Goal: Information Seeking & Learning: Learn about a topic

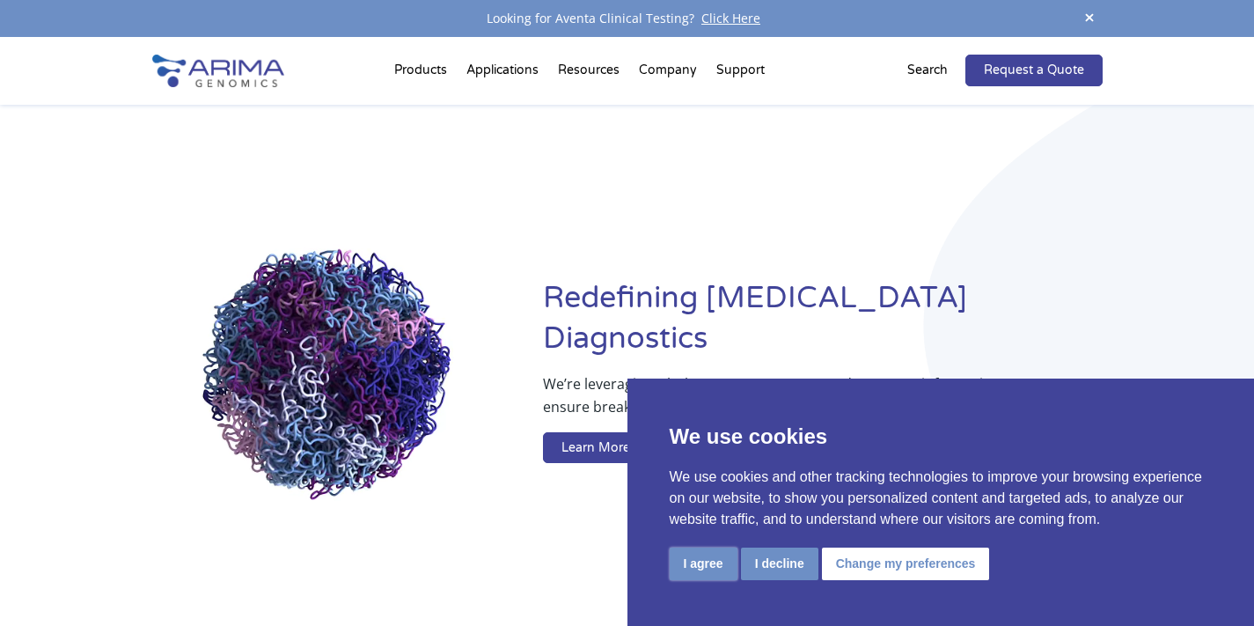
click at [711, 561] on button "I agree" at bounding box center [704, 563] width 68 height 33
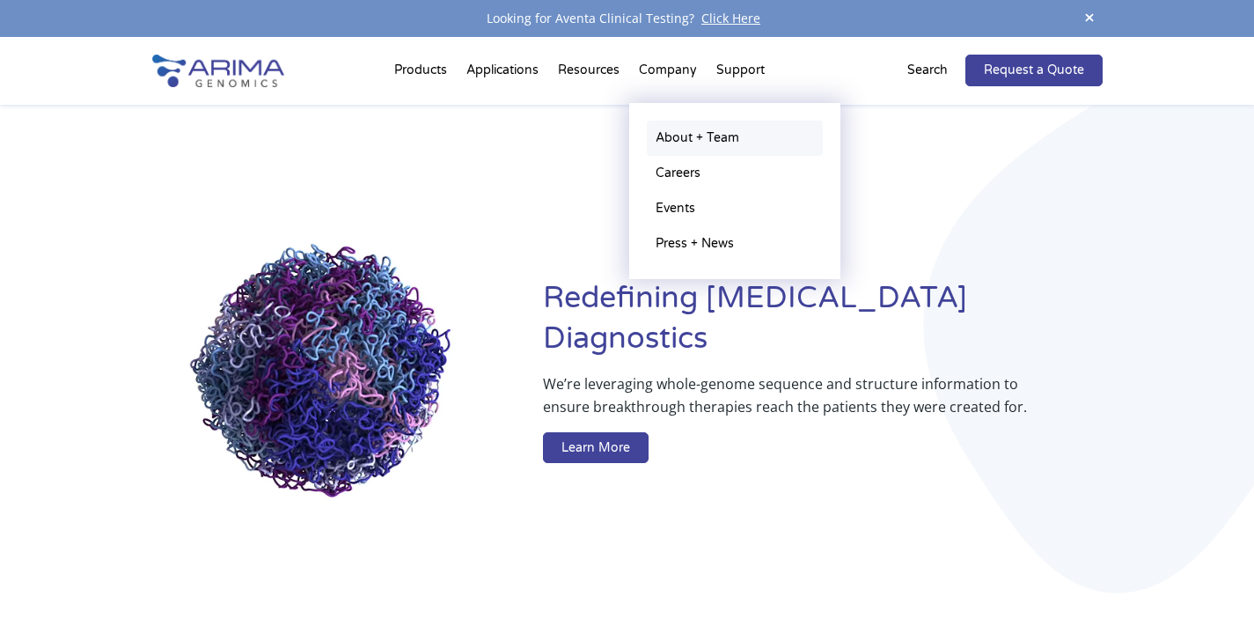
click at [671, 135] on link "About + Team" at bounding box center [735, 138] width 176 height 35
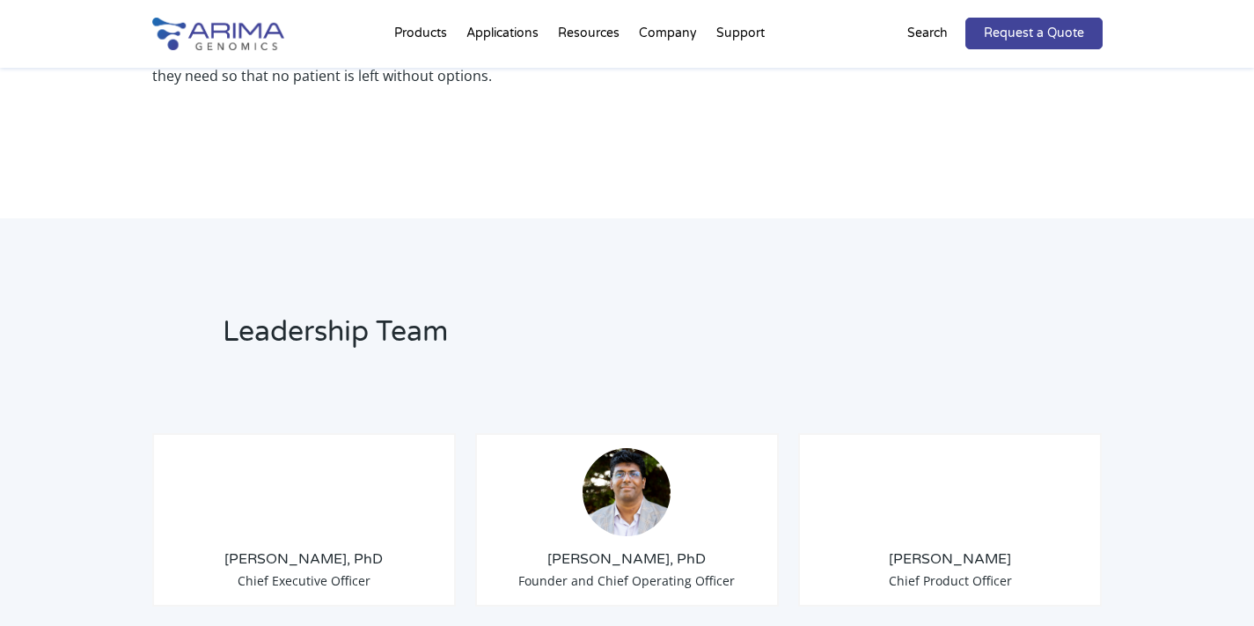
scroll to position [1086, 0]
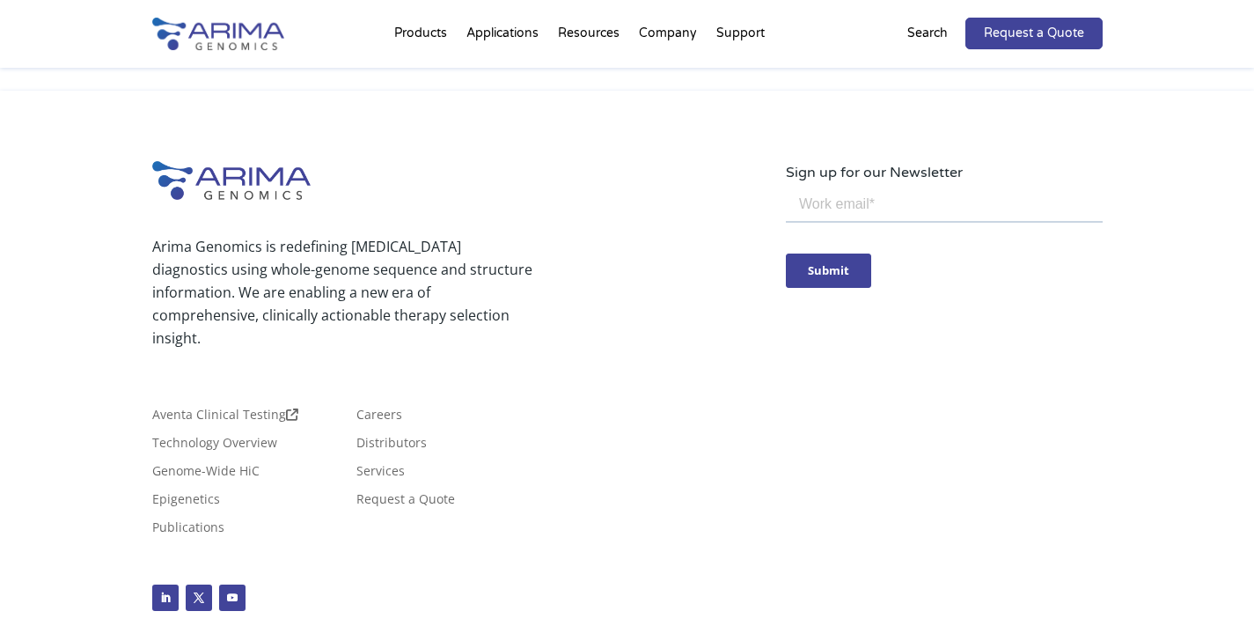
scroll to position [3250, 0]
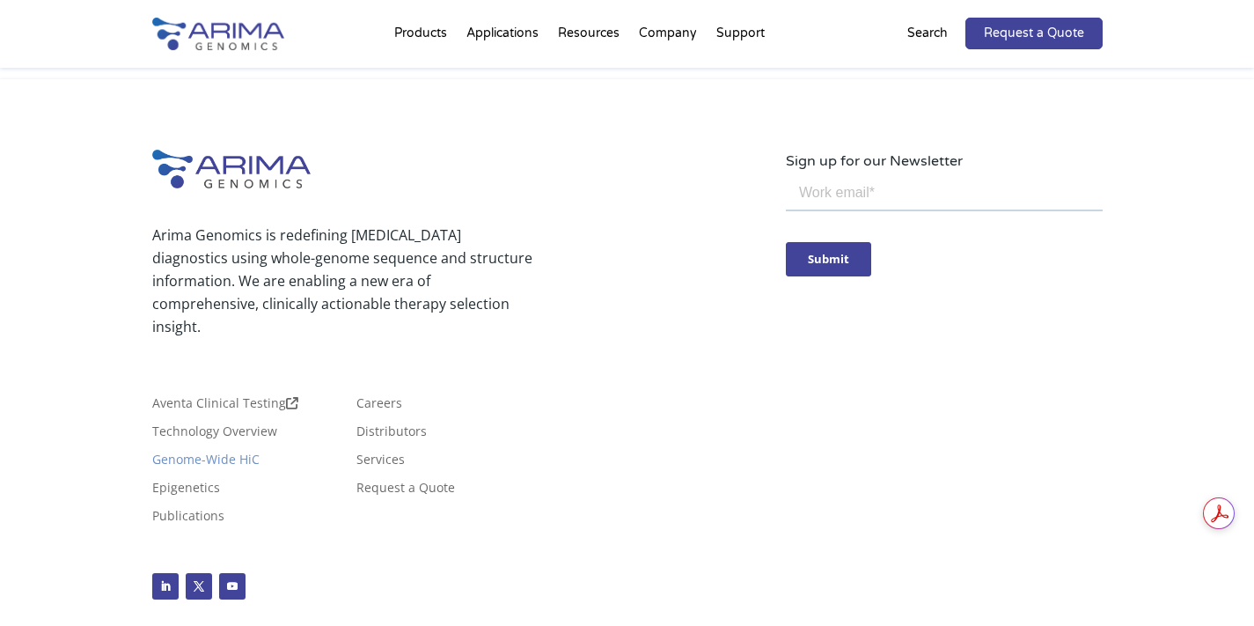
click at [247, 453] on link "Genome-Wide HiC" at bounding box center [205, 462] width 107 height 19
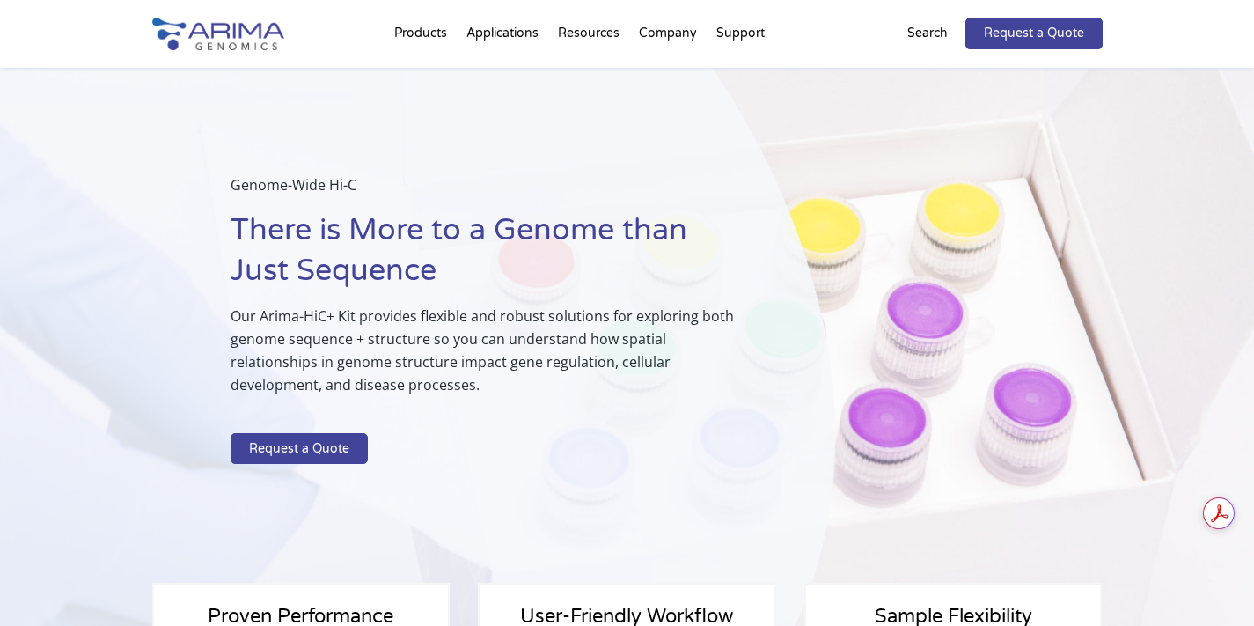
click at [547, 286] on h1 "There is More to a Genome than Just Sequence" at bounding box center [489, 257] width 517 height 94
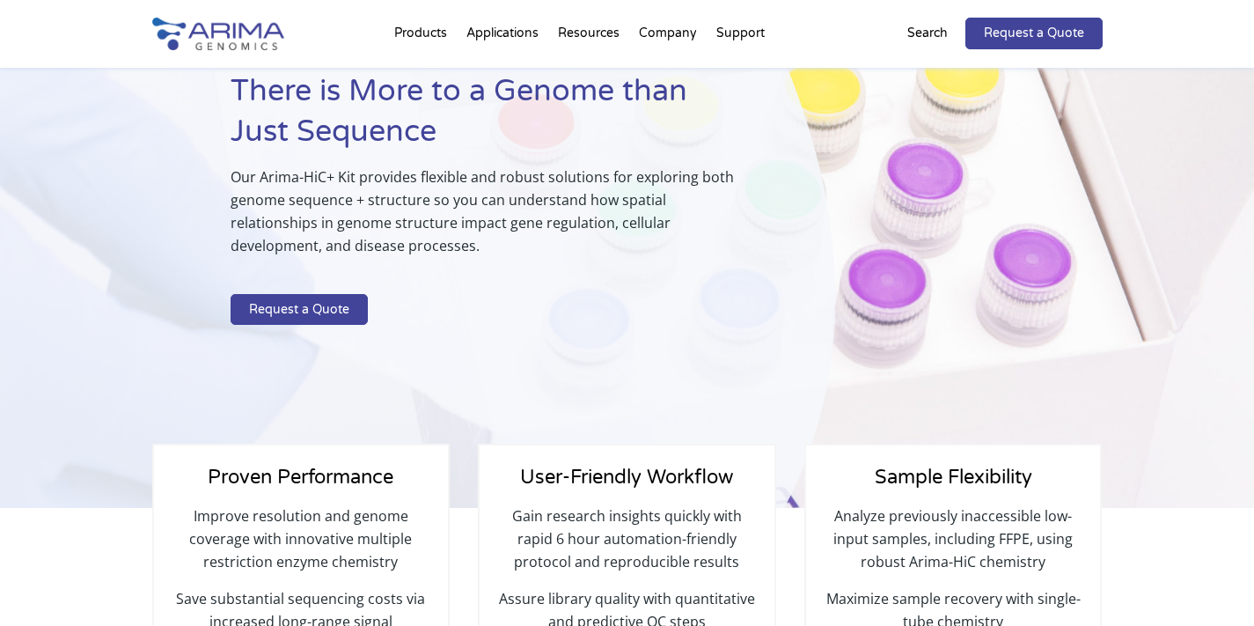
scroll to position [140, 0]
click at [478, 304] on div "Genome-Wide Hi-C There is More to a Genome than Just Sequence Our Arima-HiC+ Ki…" at bounding box center [489, 182] width 517 height 298
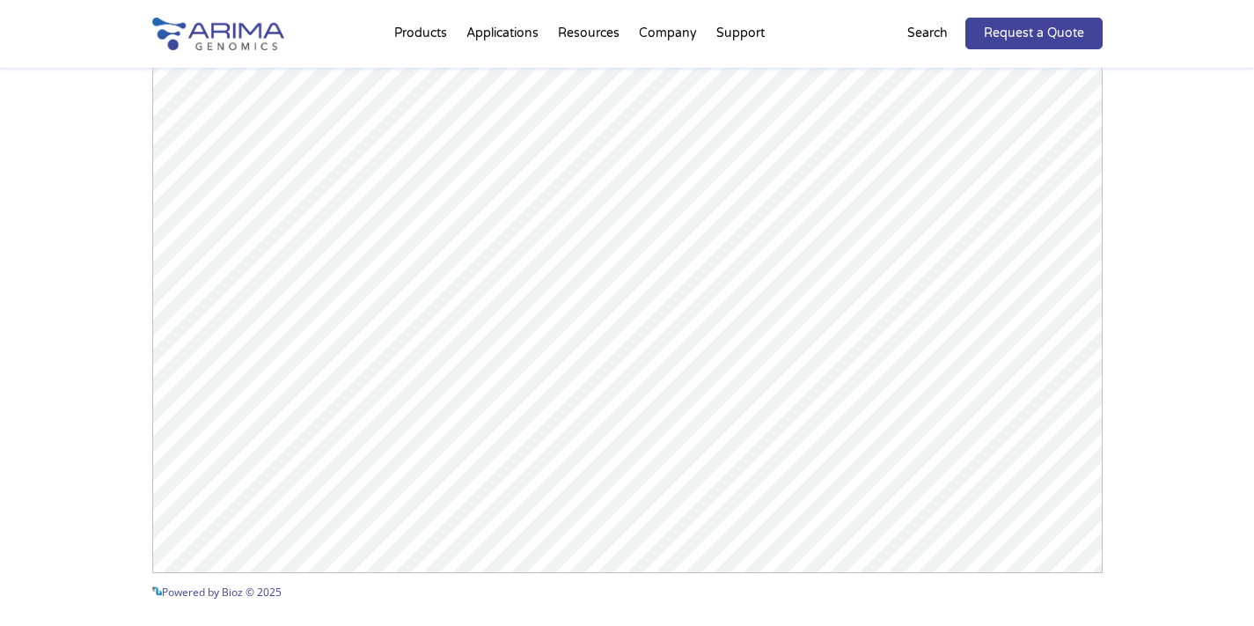
scroll to position [2667, 0]
